Goal: Contribute content

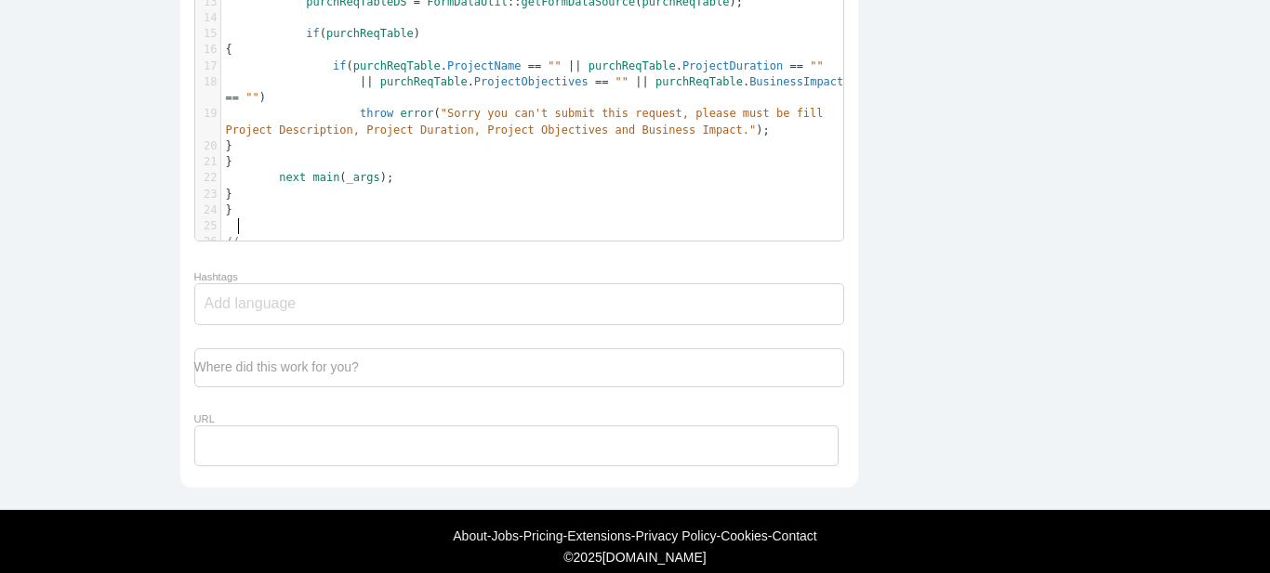
scroll to position [6, 10]
paste textarea
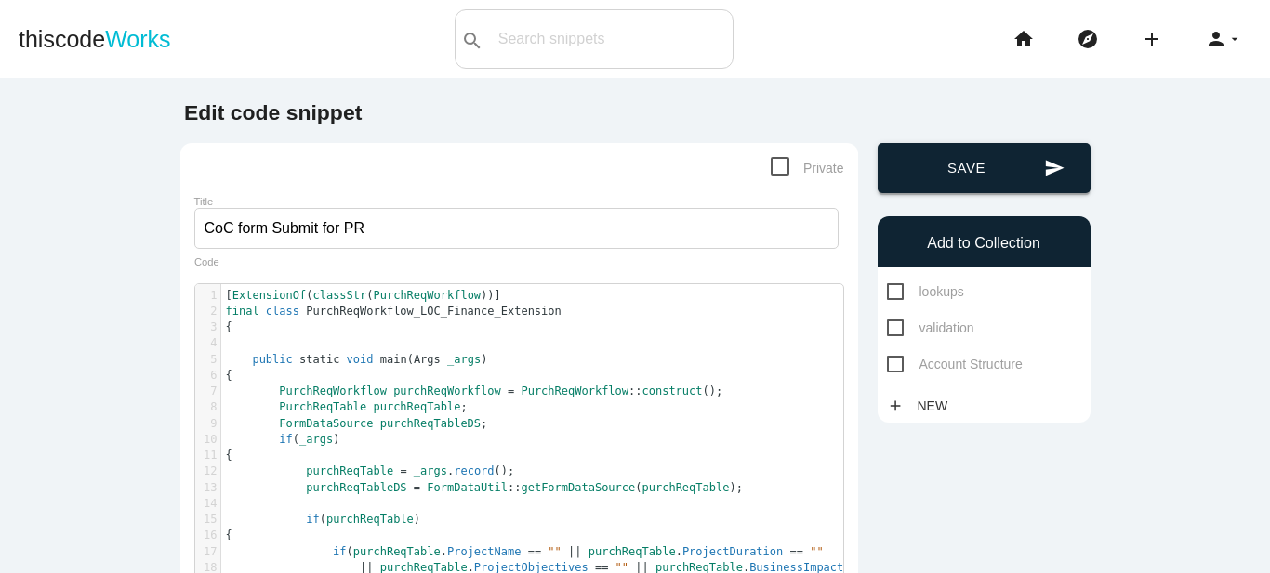
type textarea "//"
click at [958, 149] on button "send Save" at bounding box center [983, 168] width 213 height 50
